Goal: Transaction & Acquisition: Purchase product/service

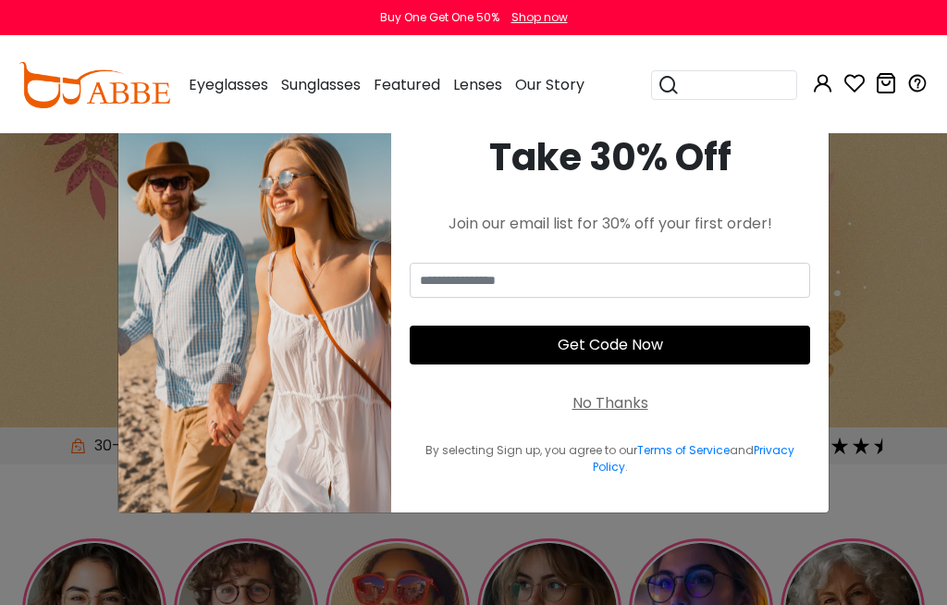
click at [714, 79] on input "search" at bounding box center [734, 85] width 111 height 28
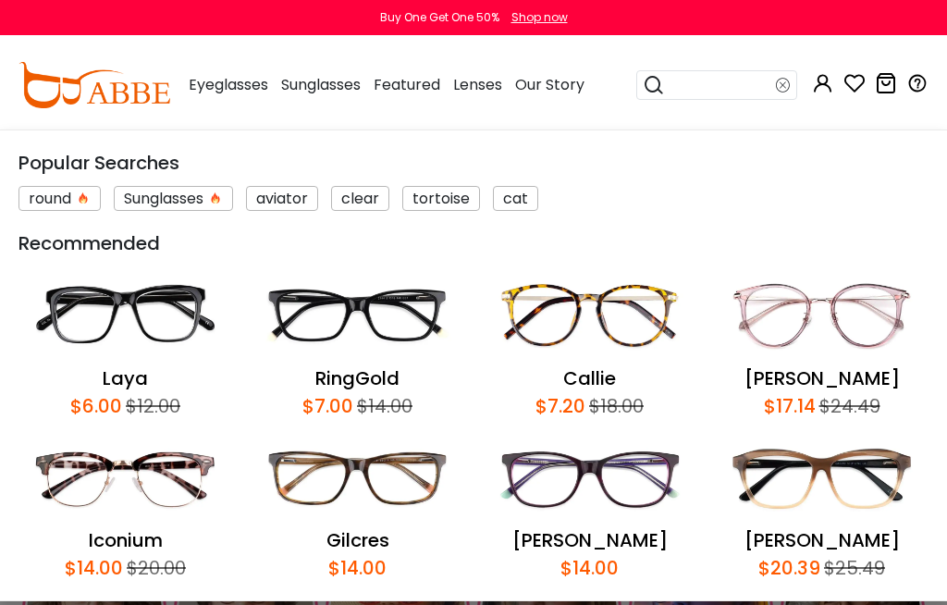
click at [718, 81] on input "search" at bounding box center [720, 85] width 111 height 28
click at [699, 80] on input "search" at bounding box center [720, 85] width 111 height 28
click at [693, 89] on input "search" at bounding box center [720, 85] width 111 height 28
click at [665, 83] on input "search" at bounding box center [720, 85] width 111 height 28
click at [789, 79] on icon at bounding box center [783, 85] width 15 height 26
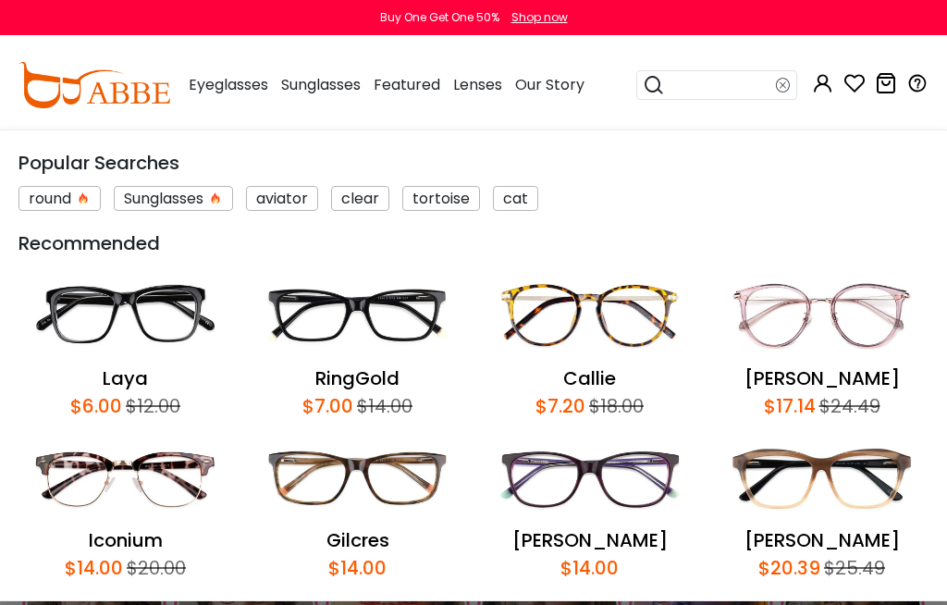
click at [742, 78] on input "search" at bounding box center [720, 85] width 111 height 28
click at [742, 77] on input "search" at bounding box center [720, 85] width 111 height 28
click at [716, 78] on input "search" at bounding box center [720, 85] width 111 height 28
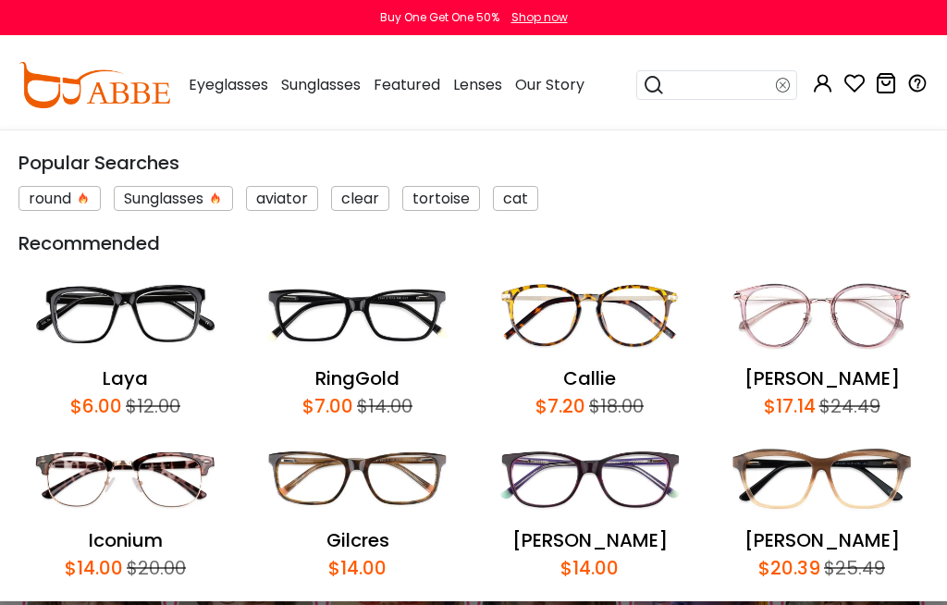
click at [716, 77] on input "search" at bounding box center [720, 85] width 111 height 28
click at [709, 78] on input "search" at bounding box center [720, 85] width 111 height 28
click at [715, 76] on input "search" at bounding box center [720, 85] width 111 height 28
click at [714, 76] on input "search" at bounding box center [720, 85] width 111 height 28
click at [712, 75] on input "search" at bounding box center [720, 85] width 111 height 28
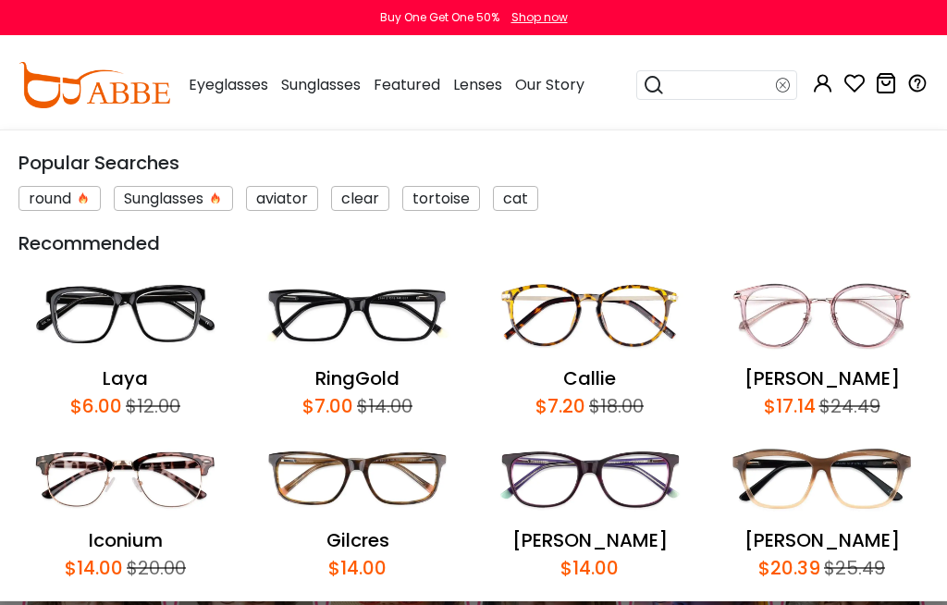
click at [710, 92] on input "search" at bounding box center [720, 85] width 111 height 28
click at [710, 91] on input "search" at bounding box center [720, 85] width 111 height 28
click at [672, 80] on input "search" at bounding box center [720, 85] width 111 height 28
click at [671, 80] on input "search" at bounding box center [720, 85] width 111 height 28
click at [640, 85] on div at bounding box center [716, 85] width 161 height 30
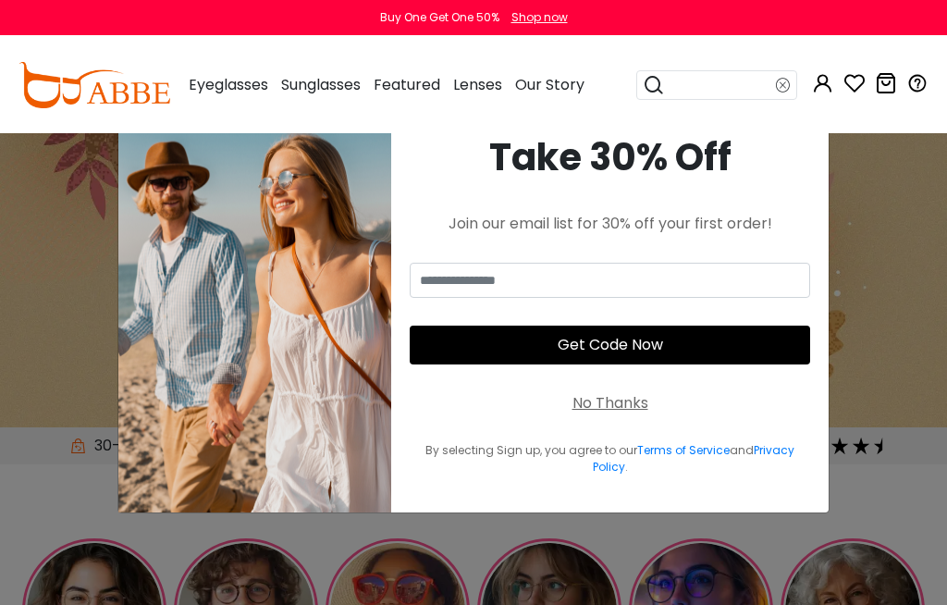
click at [520, 89] on div "Eyeglasses Women's Eyeglasses Men's Eyeglasses Kids' Eyeglasses All Eyeglasses …" at bounding box center [381, 85] width 405 height 92
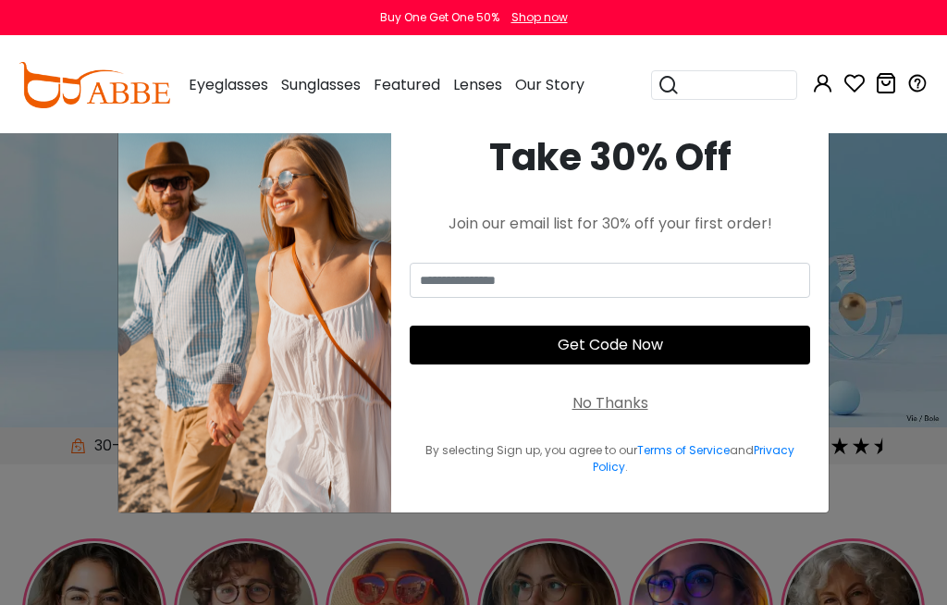
click at [787, 147] on span "×" at bounding box center [793, 123] width 21 height 47
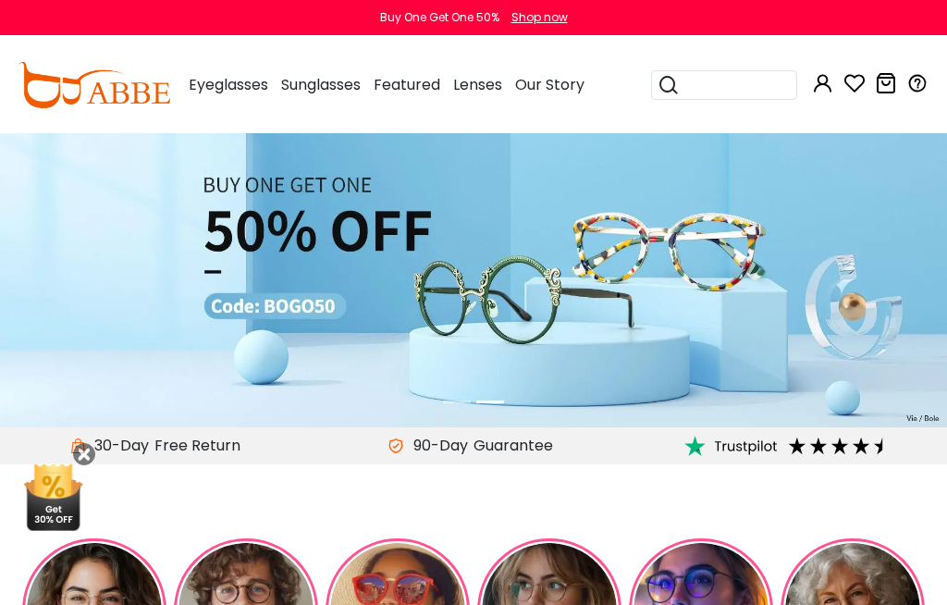
click at [722, 91] on input "search" at bounding box center [734, 85] width 111 height 28
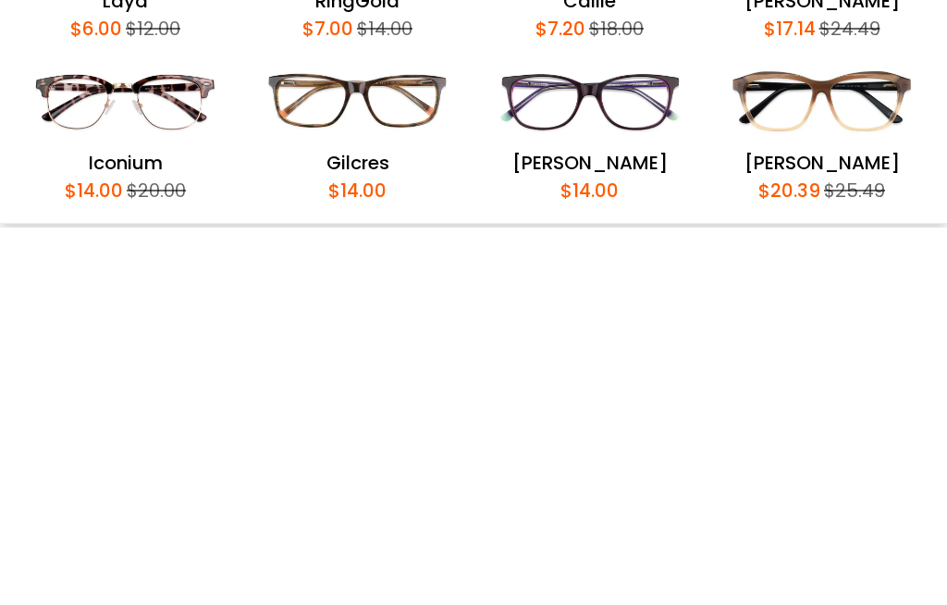
scroll to position [166, 0]
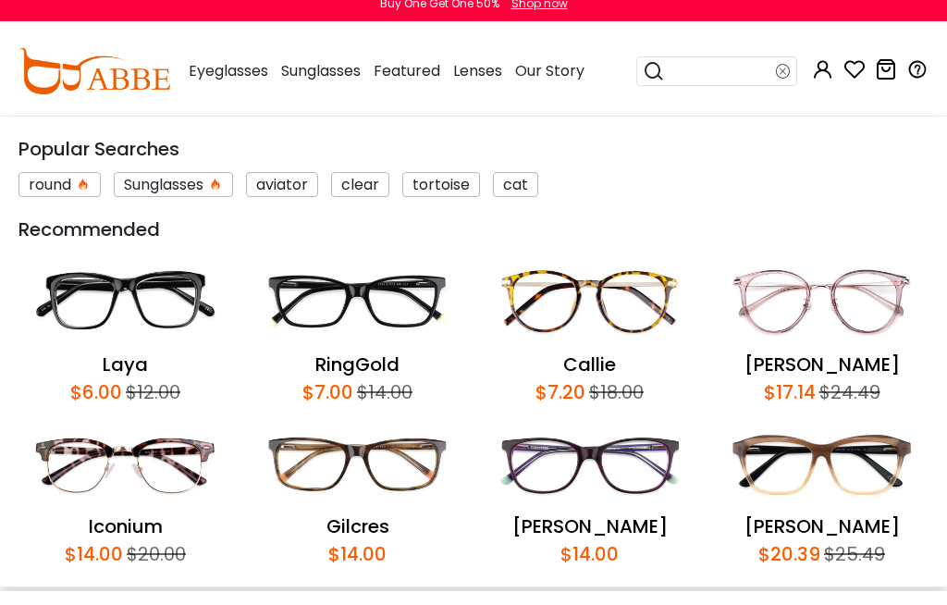
click at [788, 177] on div "round Sunglasses aviator clear tortoise cat" at bounding box center [473, 194] width 910 height 34
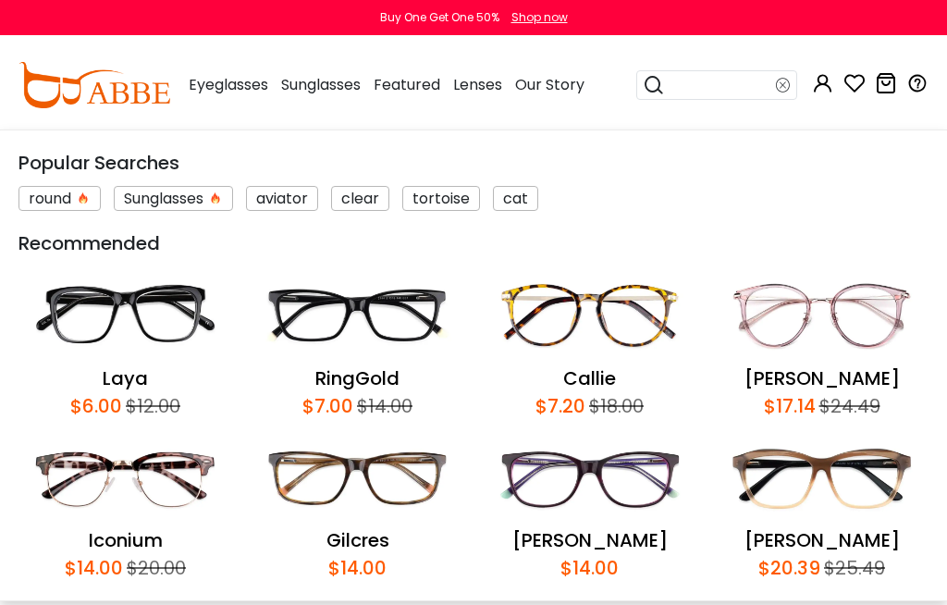
click at [704, 80] on input "search" at bounding box center [720, 85] width 111 height 28
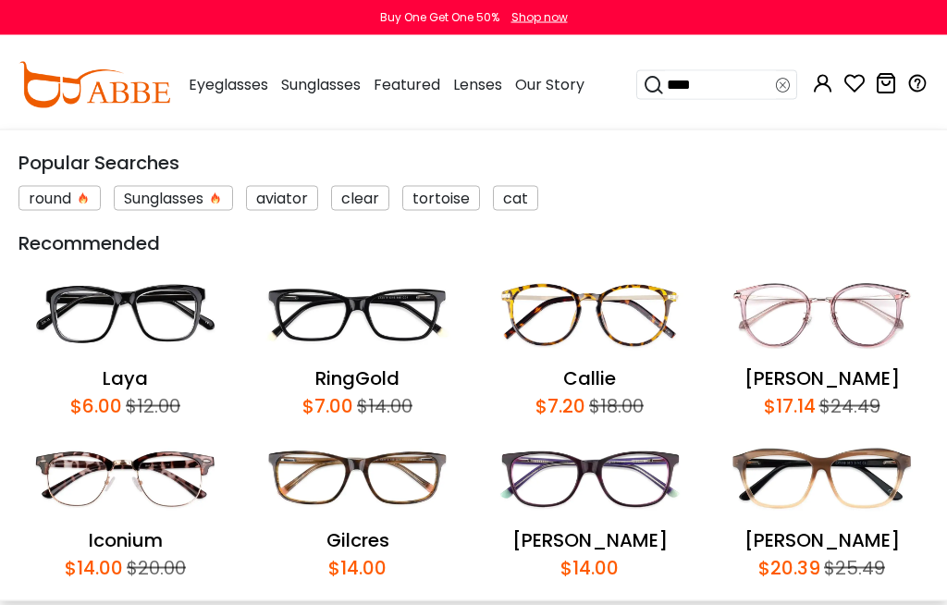
type input "****"
click at [649, 84] on icon at bounding box center [654, 85] width 22 height 26
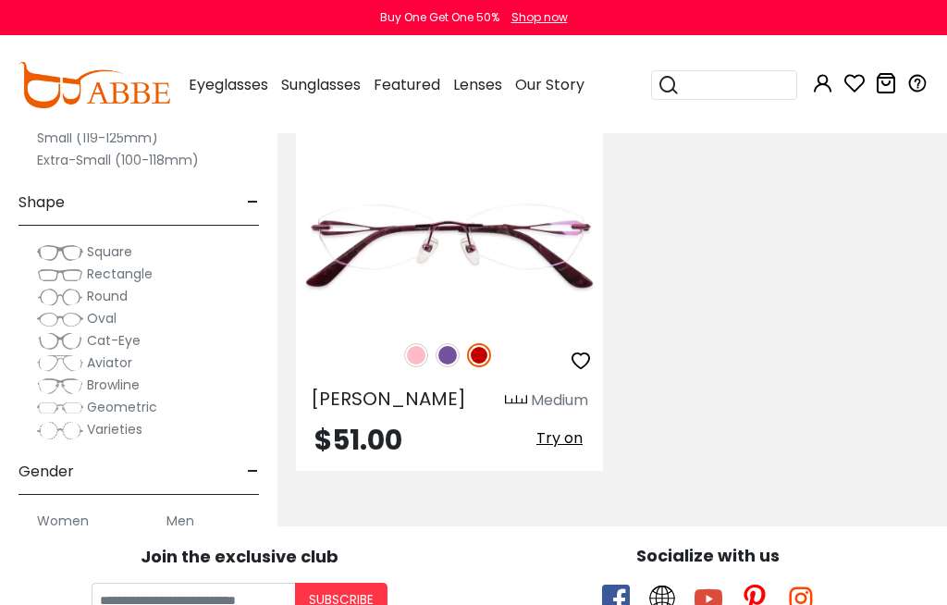
scroll to position [604, 0]
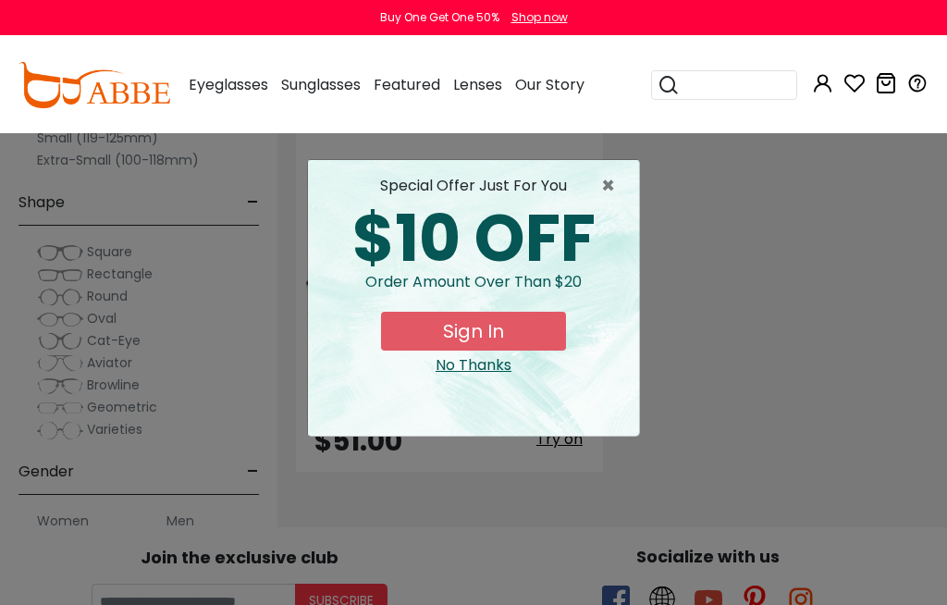
click at [618, 187] on span "×" at bounding box center [612, 186] width 23 height 22
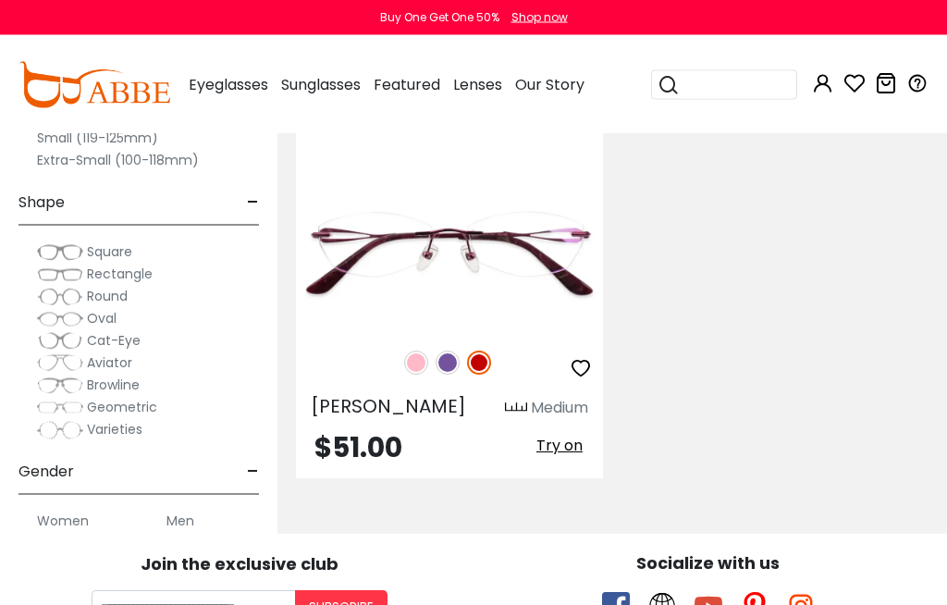
scroll to position [597, 0]
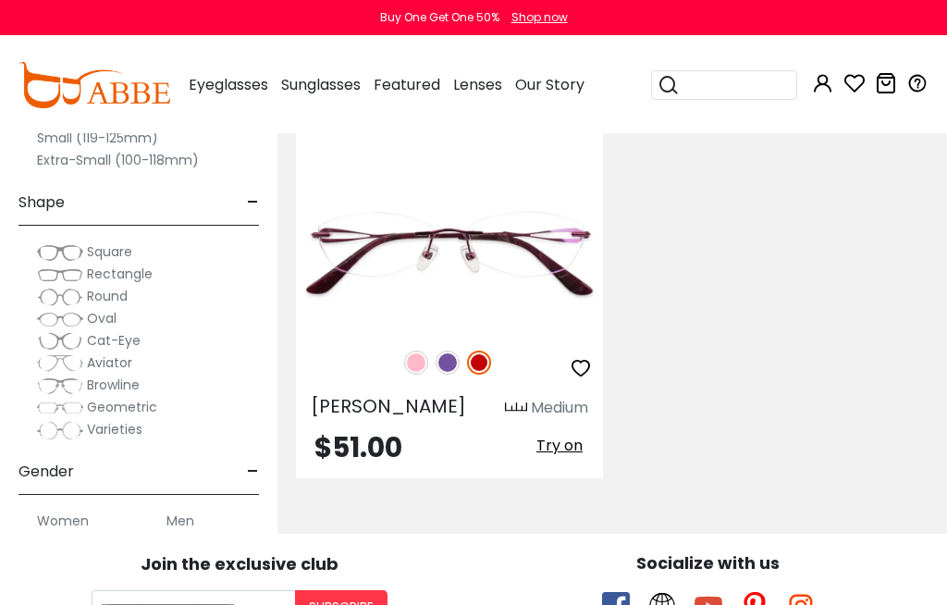
click at [451, 354] on img at bounding box center [447, 362] width 24 height 24
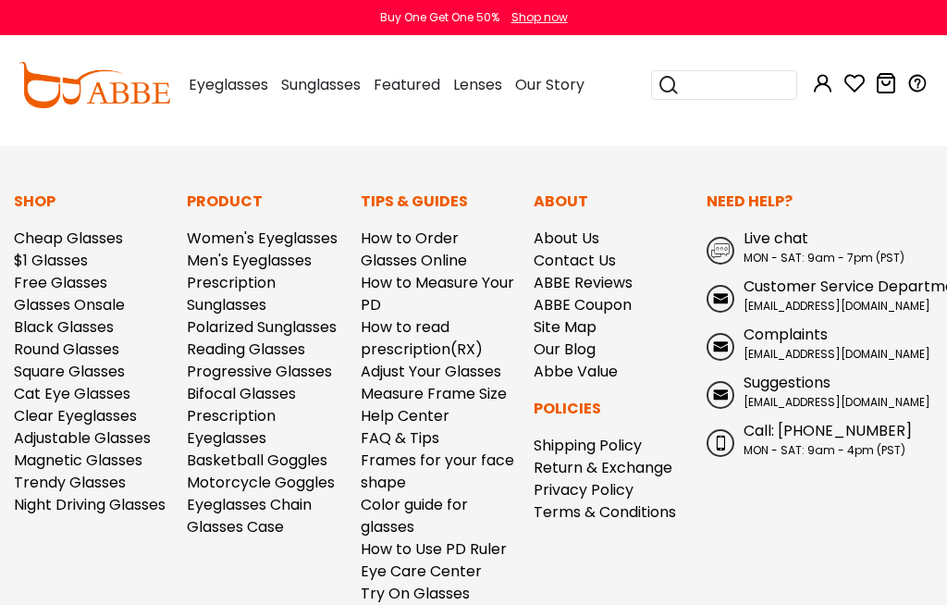
scroll to position [1087, 0]
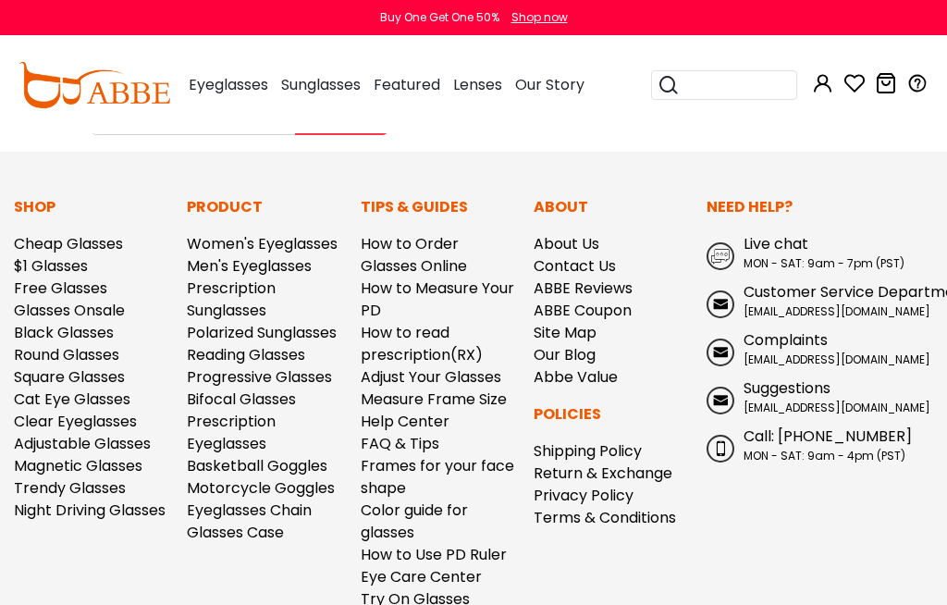
click at [614, 313] on link "ABBE Coupon" at bounding box center [582, 310] width 98 height 21
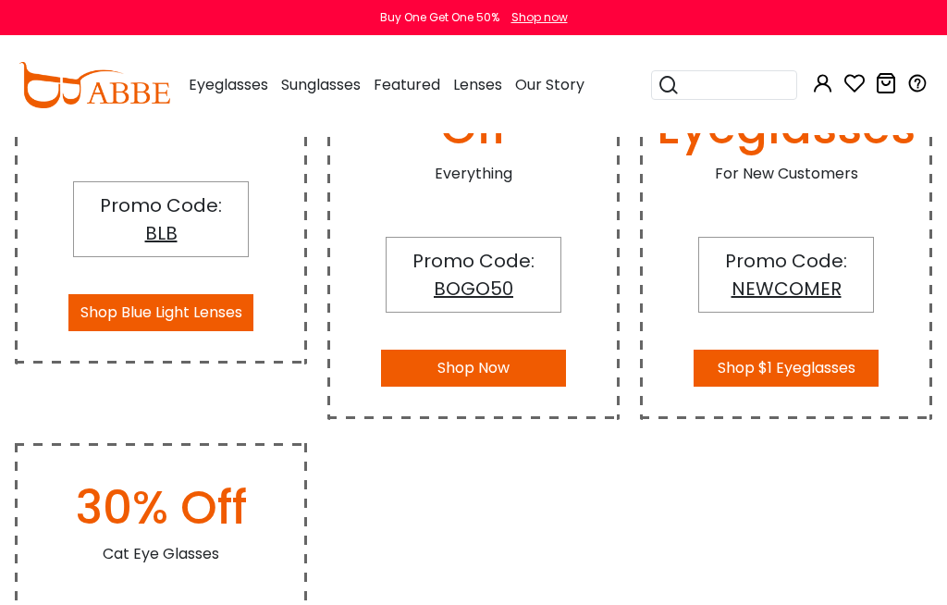
scroll to position [367, 0]
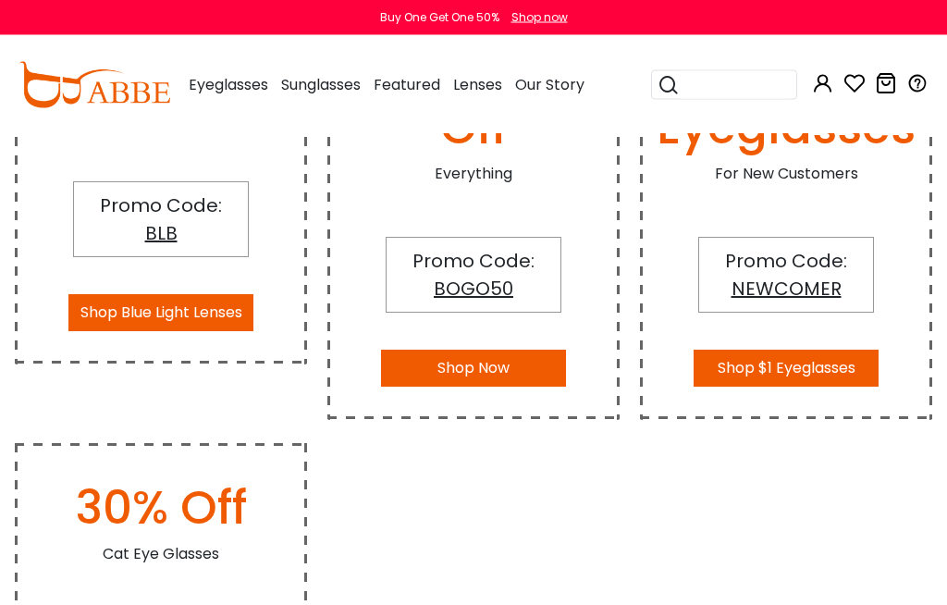
click at [814, 373] on button "Shop $1 Eyeglasses" at bounding box center [785, 368] width 185 height 37
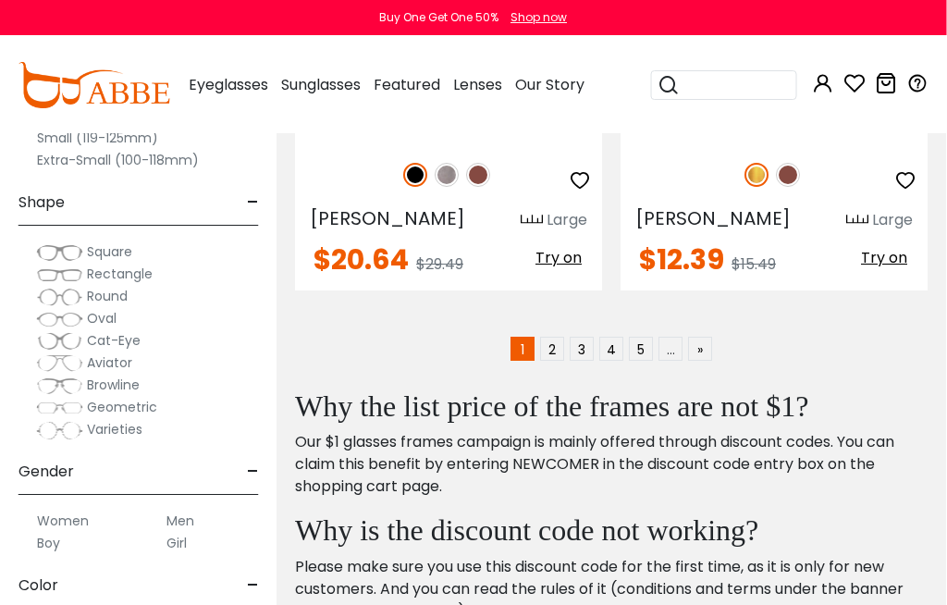
scroll to position [6788, 1]
click at [558, 337] on link "2" at bounding box center [552, 349] width 24 height 24
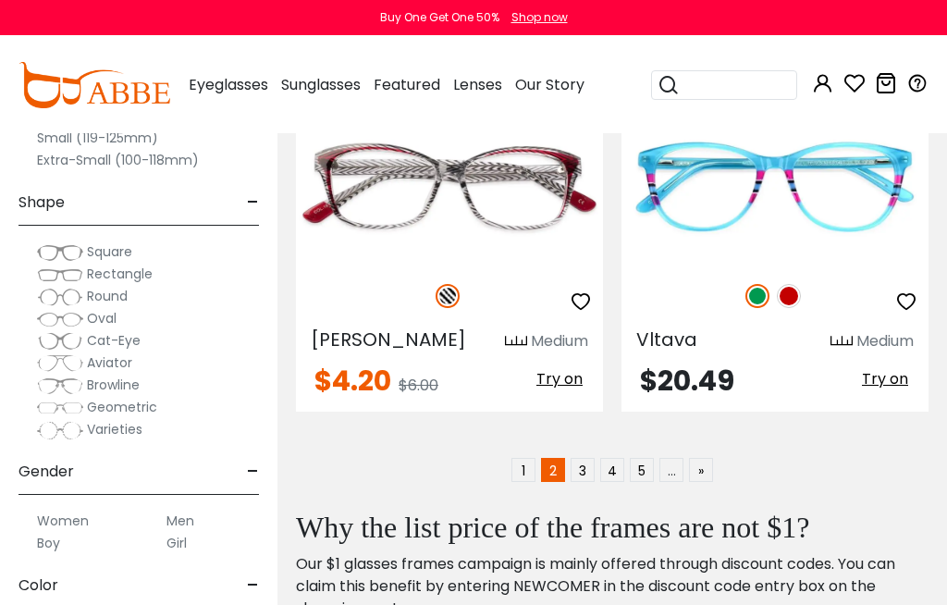
scroll to position [6643, 0]
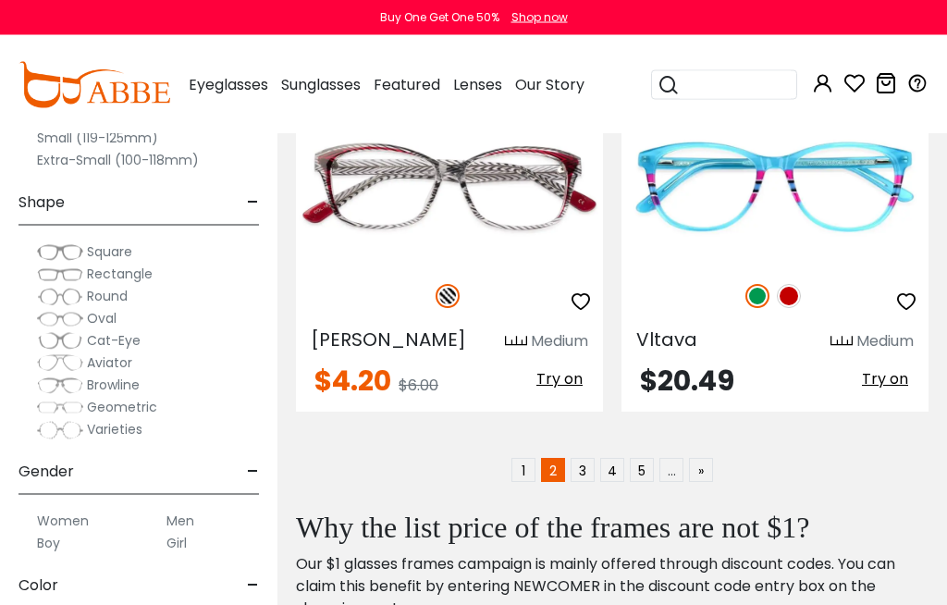
click at [584, 459] on link "3" at bounding box center [582, 471] width 24 height 24
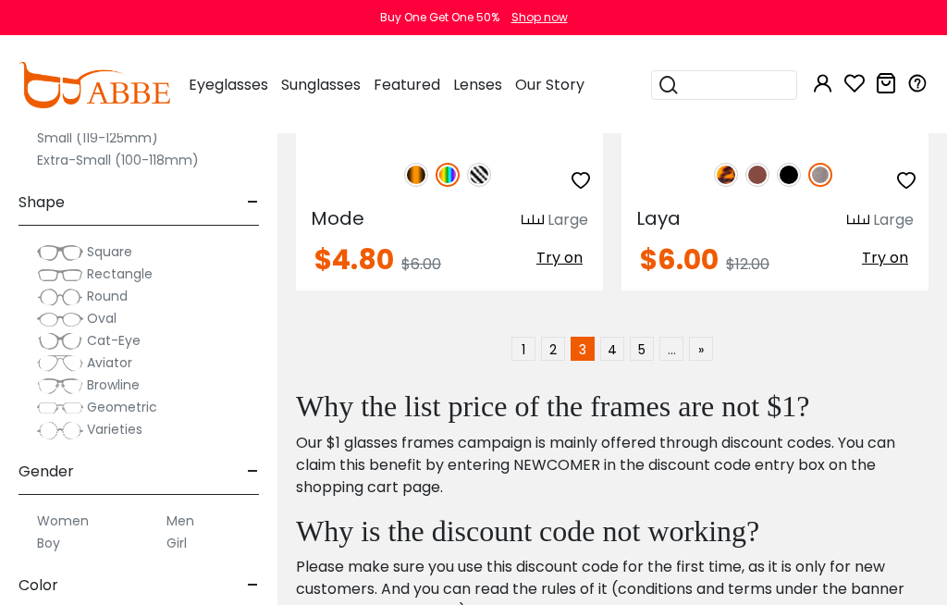
scroll to position [6719, 0]
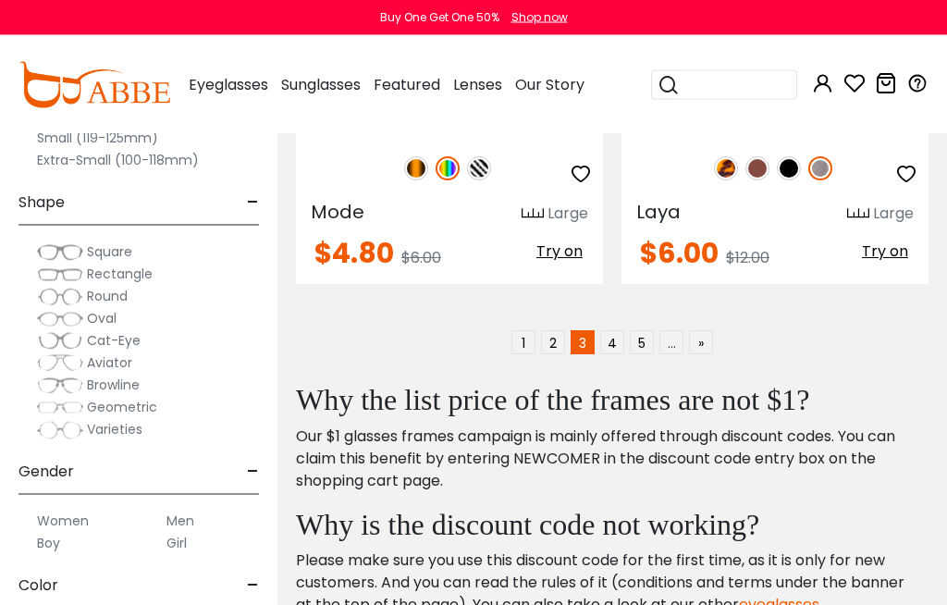
click at [620, 343] on link "4" at bounding box center [612, 343] width 24 height 24
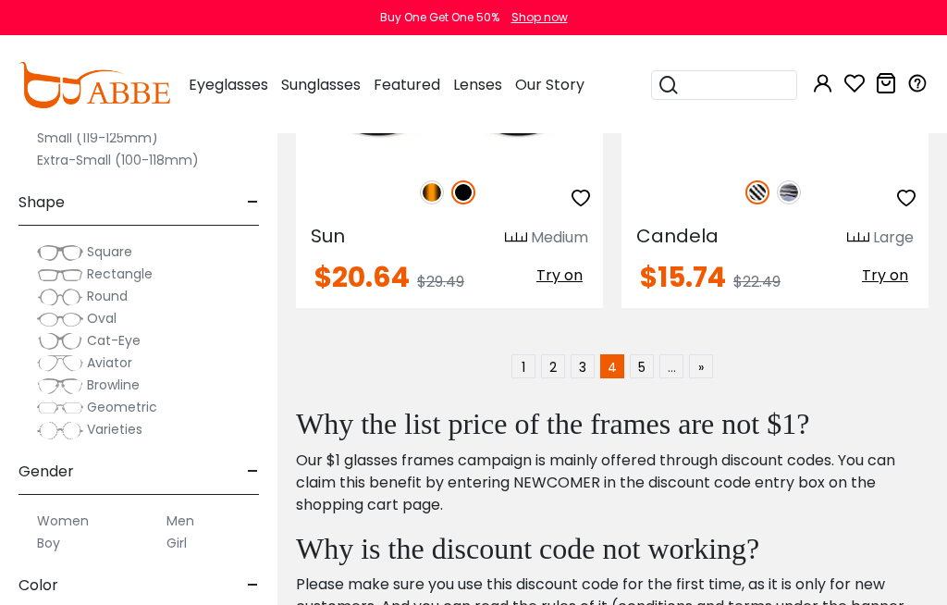
scroll to position [6710, 0]
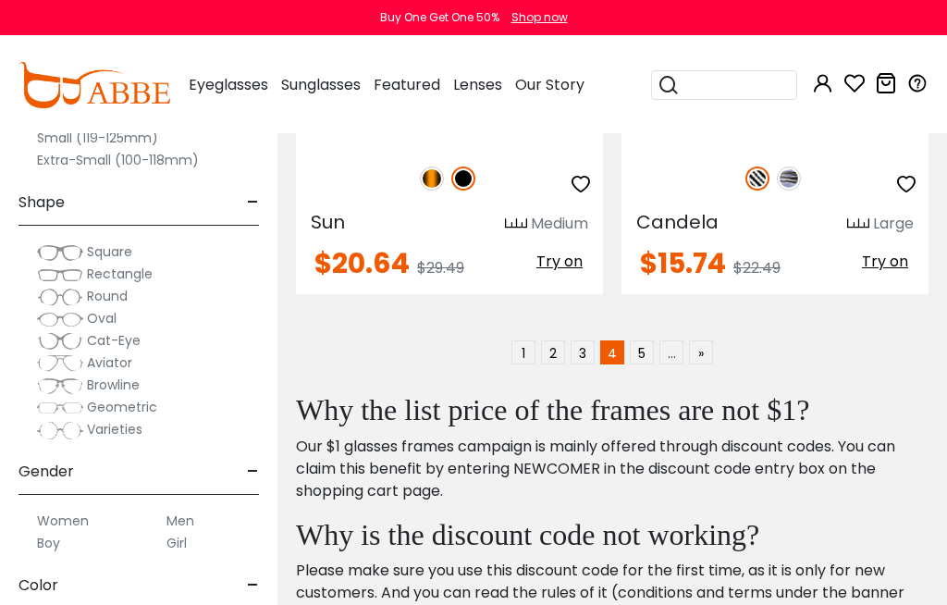
click at [642, 345] on link "5" at bounding box center [642, 352] width 24 height 24
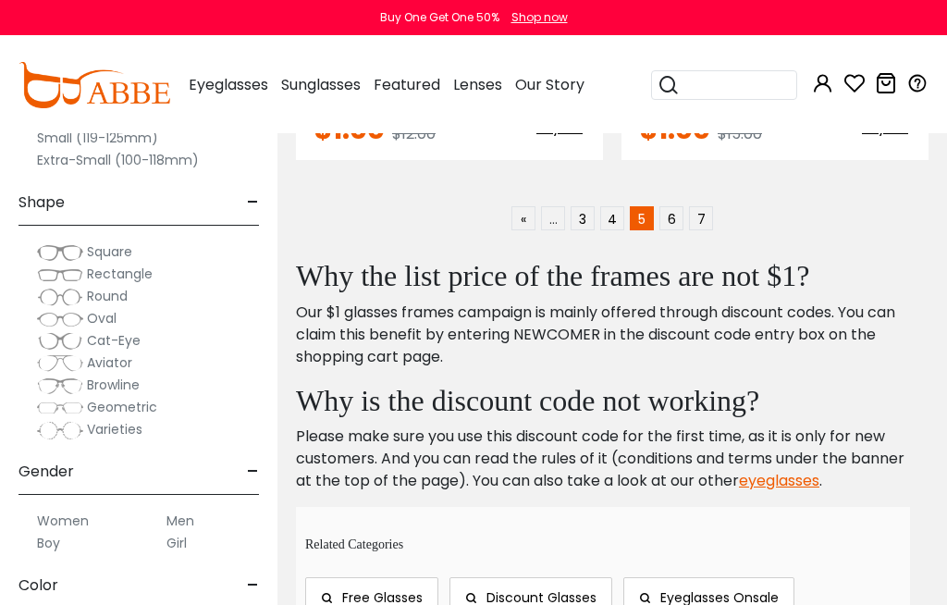
scroll to position [6858, 0]
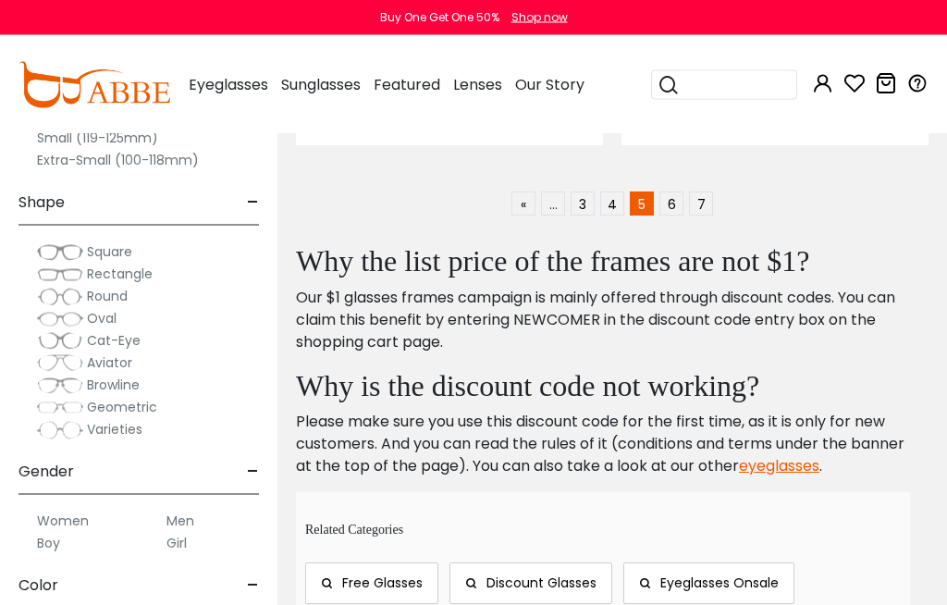
click at [682, 203] on link "6" at bounding box center [671, 204] width 24 height 24
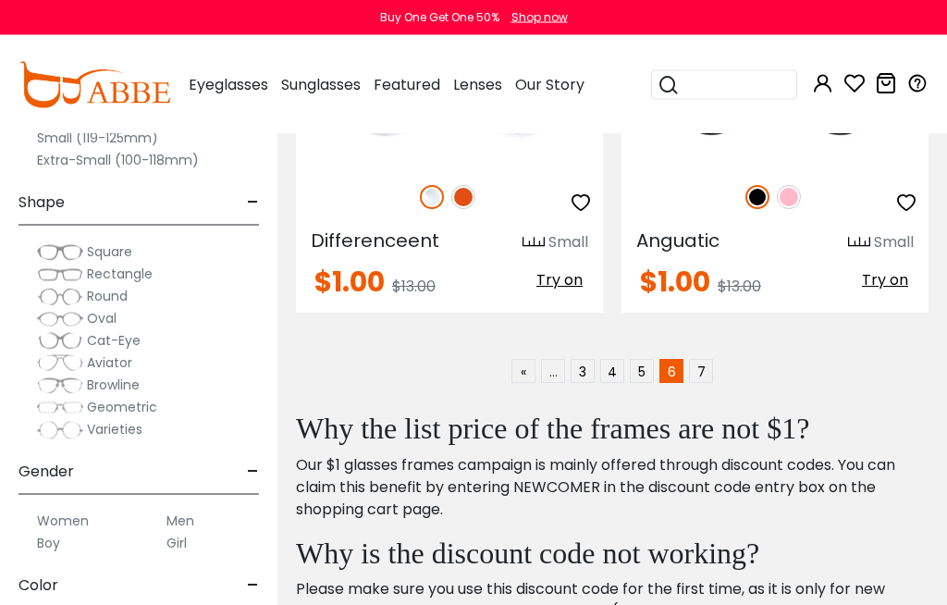
scroll to position [6701, 0]
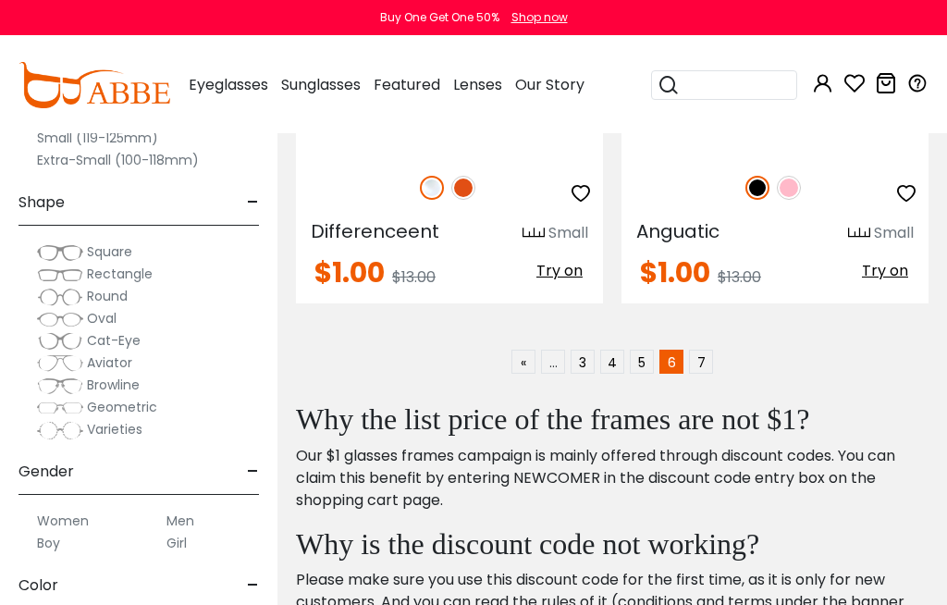
click at [704, 365] on link "7" at bounding box center [701, 361] width 24 height 24
